Goal: Information Seeking & Learning: Learn about a topic

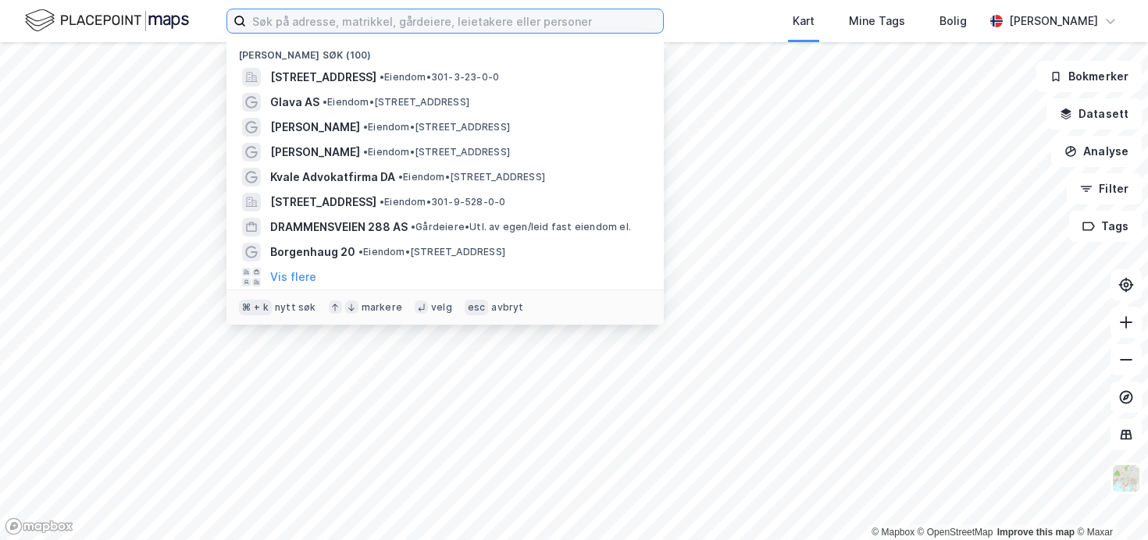
click at [325, 24] on input at bounding box center [454, 20] width 417 height 23
paste input "[STREET_ADDRESS]"
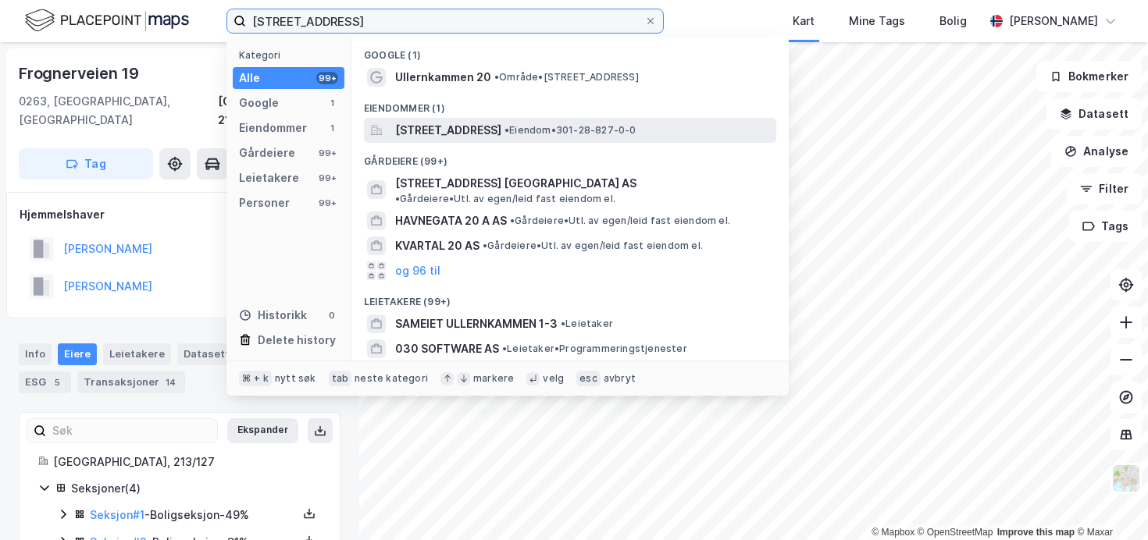
type input "[STREET_ADDRESS]"
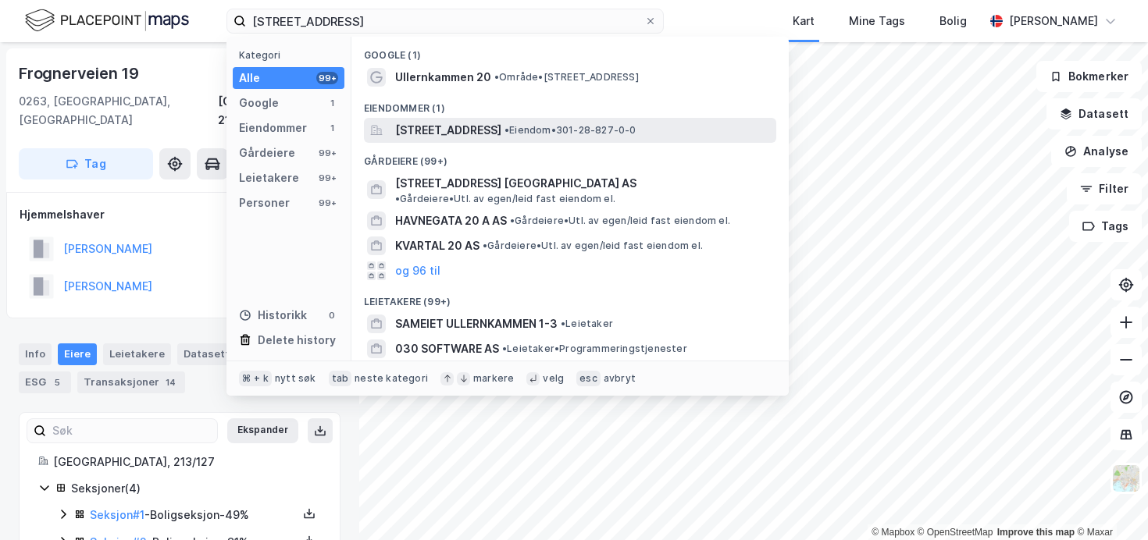
click at [482, 127] on span "[STREET_ADDRESS]" at bounding box center [448, 130] width 106 height 19
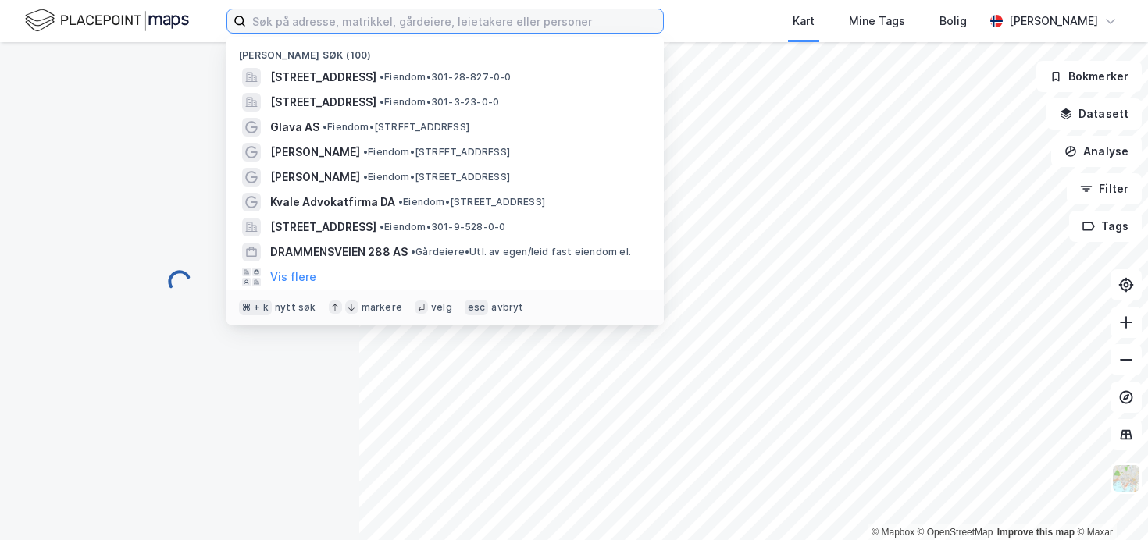
click at [391, 14] on input at bounding box center [454, 20] width 417 height 23
paste input "[STREET_ADDRESS]"
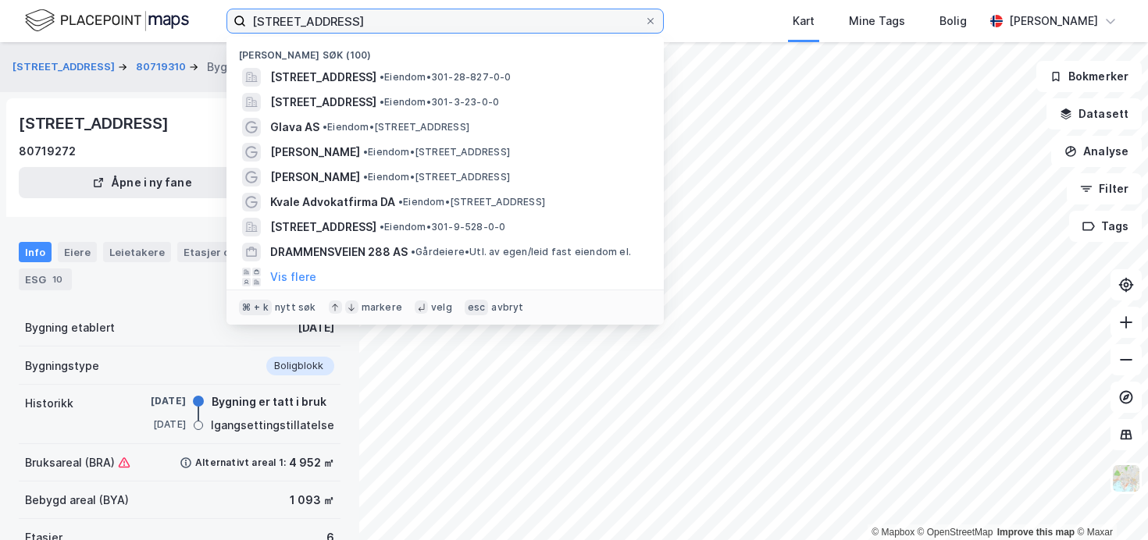
drag, startPoint x: 446, startPoint y: 22, endPoint x: 351, endPoint y: 25, distance: 94.6
click at [351, 25] on input "[STREET_ADDRESS]" at bounding box center [445, 20] width 398 height 23
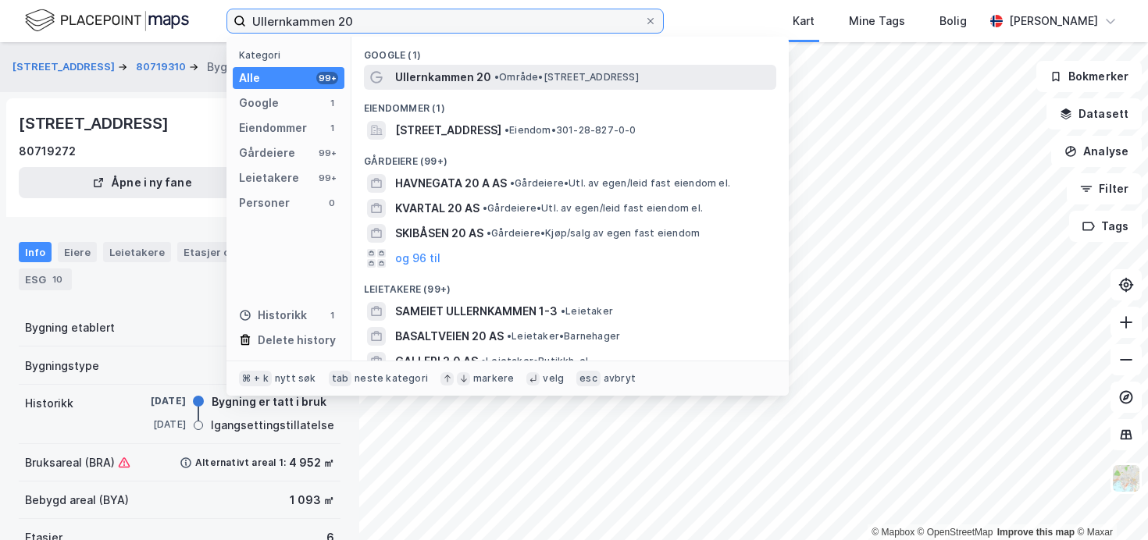
type input "Ullernkammen 20"
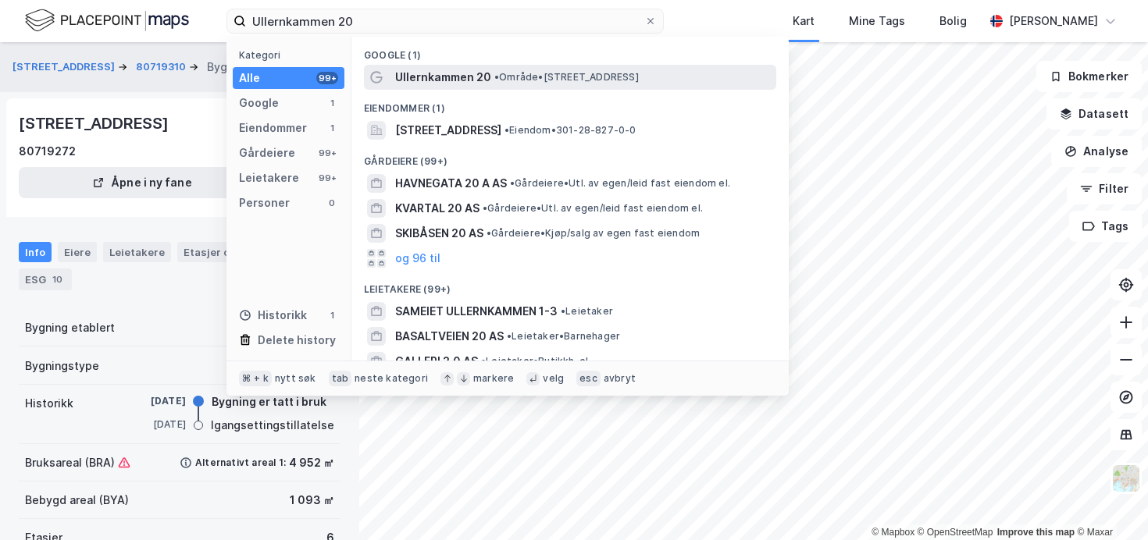
click at [473, 75] on span "Ullernkammen 20" at bounding box center [443, 77] width 96 height 19
